Goal: Submit feedback/report problem: Submit feedback/report problem

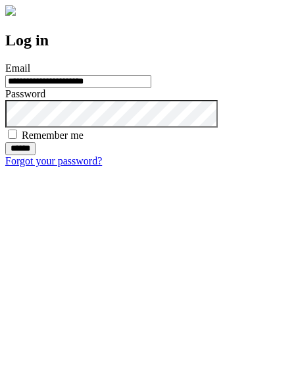
type input "**********"
click at [36, 155] on input "******" at bounding box center [20, 148] width 30 height 13
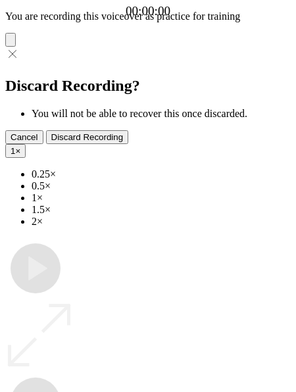
type input "**********"
